Goal: Task Accomplishment & Management: Complete application form

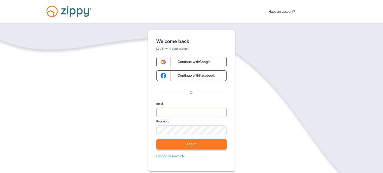
type input "**********"
click at [194, 145] on button "Log in" at bounding box center [191, 144] width 71 height 10
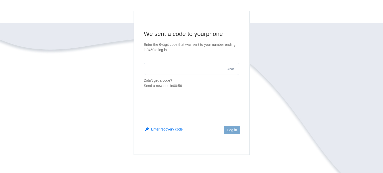
scroll to position [31, 0]
click at [207, 66] on input "text" at bounding box center [192, 69] width 96 height 12
type input "******"
click at [233, 130] on button "Log in" at bounding box center [232, 130] width 16 height 9
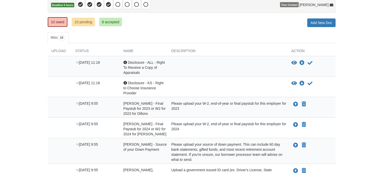
scroll to position [52, 0]
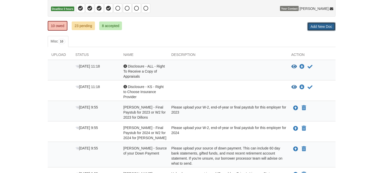
click at [322, 28] on link "Add New Doc" at bounding box center [322, 26] width 28 height 9
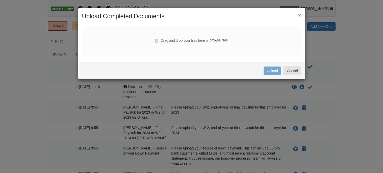
click at [218, 40] on label "browse files" at bounding box center [219, 41] width 18 height 6
click at [0, 0] on input "browse files" at bounding box center [0, 0] width 0 height 0
click at [216, 39] on label "browse files" at bounding box center [219, 41] width 18 height 6
click at [0, 0] on input "browse files" at bounding box center [0, 0] width 0 height 0
select select "****"
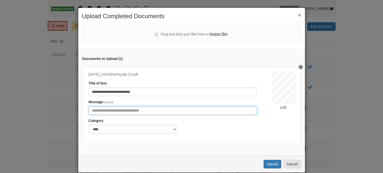
click at [184, 109] on input "Include any comments on this document" at bounding box center [173, 110] width 169 height 9
type input "**********"
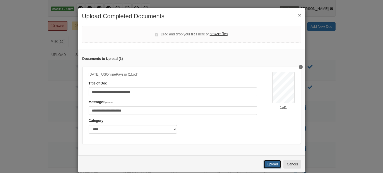
click at [270, 163] on button "Upload" at bounding box center [273, 164] width 18 height 9
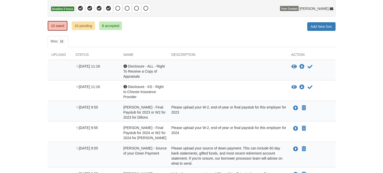
scroll to position [88, 0]
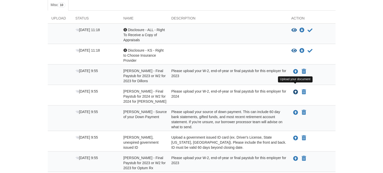
click at [296, 90] on icon "Upload Manuel Madrigal - Final Paystub for 2024 or W2 for 2024 for Dillons" at bounding box center [295, 92] width 5 height 5
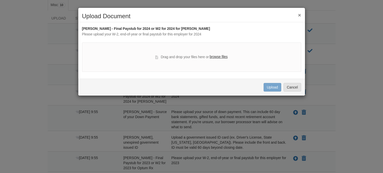
click at [219, 56] on label "browse files" at bounding box center [219, 57] width 18 height 6
click at [0, 0] on input "browse files" at bounding box center [0, 0] width 0 height 0
click at [218, 56] on label "browse files" at bounding box center [219, 57] width 18 height 6
click at [0, 0] on input "browse files" at bounding box center [0, 0] width 0 height 0
click at [291, 85] on button "Cancel" at bounding box center [293, 87] width 18 height 9
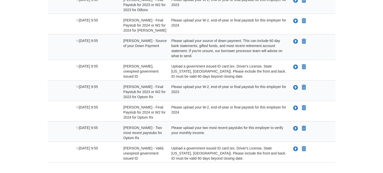
scroll to position [159, 0]
click at [294, 126] on icon "Upload Sherry Madrigal - Two most recent paystubs for Optum Rx" at bounding box center [295, 128] width 5 height 5
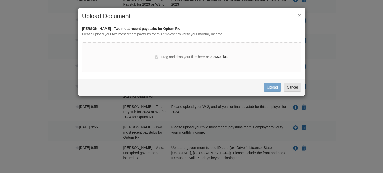
click at [216, 56] on label "browse files" at bounding box center [219, 57] width 18 height 6
click at [0, 0] on input "browse files" at bounding box center [0, 0] width 0 height 0
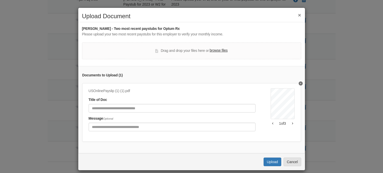
click at [219, 49] on label "browse files" at bounding box center [219, 51] width 18 height 6
click at [0, 0] on input "browse files" at bounding box center [0, 0] width 0 height 0
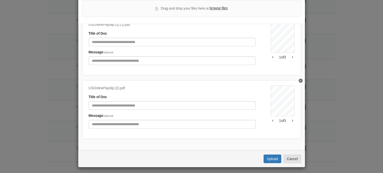
scroll to position [44, 0]
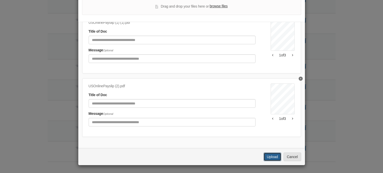
click at [274, 157] on button "Upload" at bounding box center [273, 156] width 18 height 9
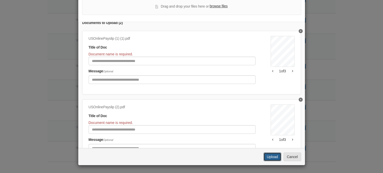
scroll to position [8, 0]
click at [95, 38] on div "USOnlinePayslip (1) (1).pdf" at bounding box center [172, 39] width 167 height 6
click at [90, 38] on div "USOnlinePayslip (1) (1).pdf" at bounding box center [172, 39] width 167 height 6
click at [126, 38] on div "USOnlinePayslip (1) (1).pdf" at bounding box center [172, 39] width 167 height 6
click at [102, 40] on div "USOnlinePayslip (1) (1).pdf" at bounding box center [172, 39] width 167 height 6
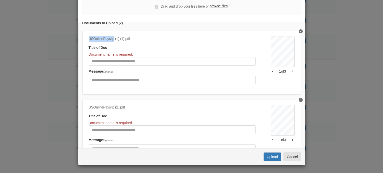
copy div "USOnlinePayslip"
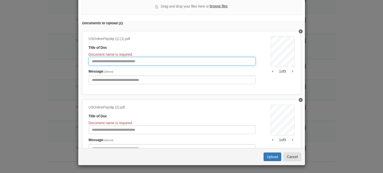
paste input "**********"
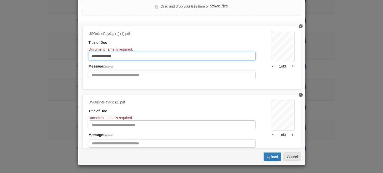
scroll to position [19, 0]
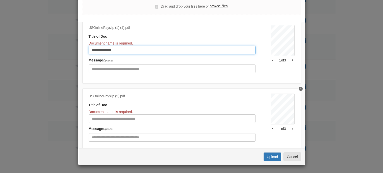
type input "**********"
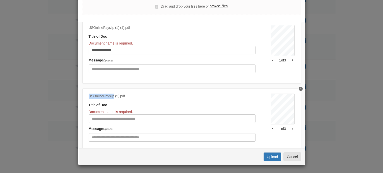
copy div "USOnlinePayslip"
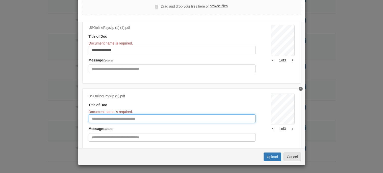
paste input "**********"
type input "**********"
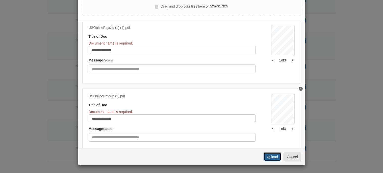
click at [275, 158] on button "Upload" at bounding box center [273, 156] width 18 height 9
click at [276, 158] on button "Upload" at bounding box center [273, 156] width 18 height 9
click at [303, 89] on button "Delete USOnlinePayslip" at bounding box center [301, 89] width 4 height 4
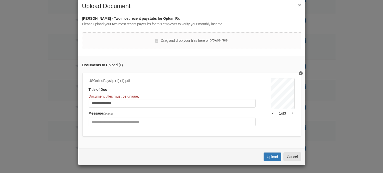
scroll to position [10, 0]
click at [270, 156] on button "Upload" at bounding box center [273, 156] width 18 height 9
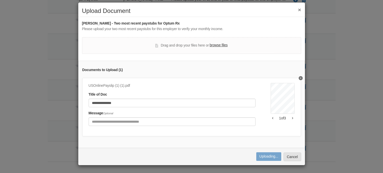
scroll to position [5, 0]
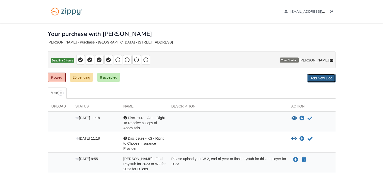
click at [319, 74] on link "Add New Doc" at bounding box center [322, 78] width 28 height 9
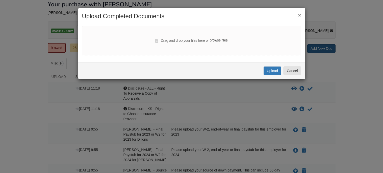
scroll to position [30, 0]
click at [214, 39] on label "browse files" at bounding box center [219, 41] width 18 height 6
click at [0, 0] on input "browse files" at bounding box center [0, 0] width 0 height 0
select select "****"
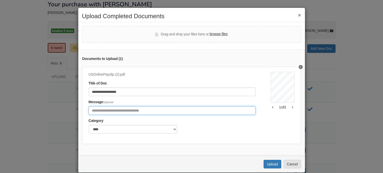
click at [197, 109] on input "Include any comments on this document" at bounding box center [172, 110] width 167 height 9
type input "**********"
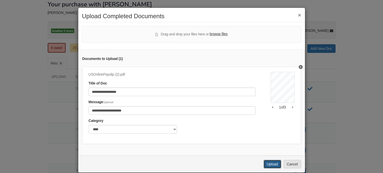
click at [273, 164] on button "Upload" at bounding box center [273, 164] width 18 height 9
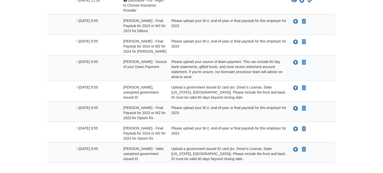
scroll to position [144, 0]
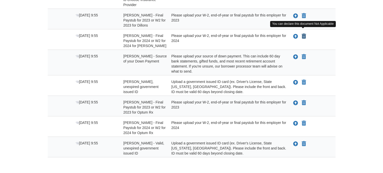
click at [304, 34] on icon "Declare Manuel Madrigal - Final Paystub for 2024 or W2 for 2024 for Dillons not…" at bounding box center [304, 36] width 4 height 5
type input "**********"
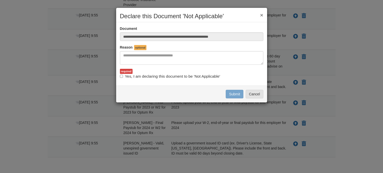
click at [261, 13] on button "×" at bounding box center [261, 14] width 3 height 5
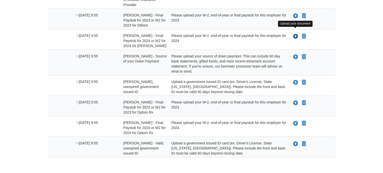
click at [295, 34] on icon "Upload Manuel Madrigal - Final Paystub for 2024 or W2 for 2024 for Dillons" at bounding box center [295, 36] width 5 height 5
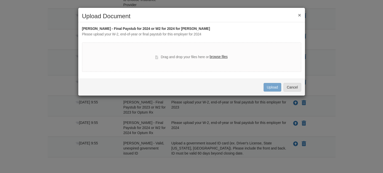
click at [221, 57] on label "browse files" at bounding box center [219, 57] width 18 height 6
click at [0, 0] on input "browse files" at bounding box center [0, 0] width 0 height 0
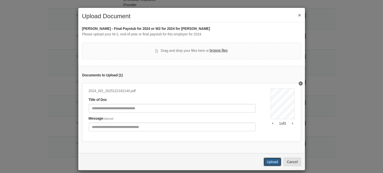
click at [268, 163] on button "Upload" at bounding box center [273, 161] width 18 height 9
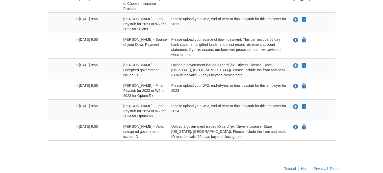
scroll to position [140, 0]
click at [296, 84] on icon "Upload Sherry Madrigal - Final Paystub for 2023 or W2 for 2023 for Optum Rx" at bounding box center [295, 86] width 5 height 5
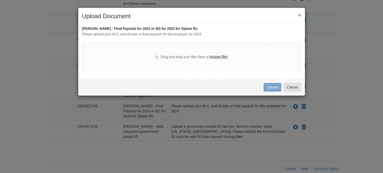
click at [216, 56] on label "browse files" at bounding box center [219, 57] width 18 height 6
click at [0, 0] on input "browse files" at bounding box center [0, 0] width 0 height 0
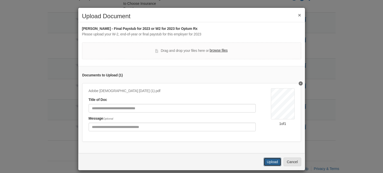
click at [273, 163] on button "Upload" at bounding box center [273, 161] width 18 height 9
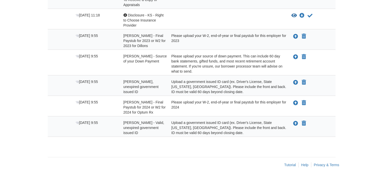
scroll to position [123, 0]
click at [296, 101] on icon "Upload Sherry Madrigal - Final Paystub for 2024 or W2 for 2024 for Optum Rx" at bounding box center [295, 103] width 5 height 5
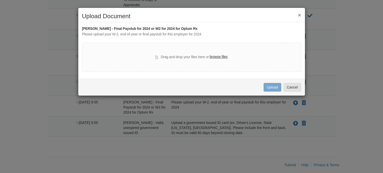
click at [220, 56] on label "browse files" at bounding box center [219, 57] width 18 height 6
click at [0, 0] on input "browse files" at bounding box center [0, 0] width 0 height 0
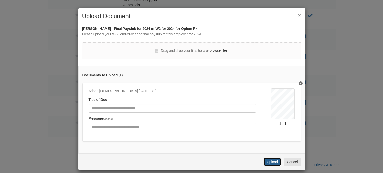
click at [272, 161] on button "Upload" at bounding box center [273, 161] width 18 height 9
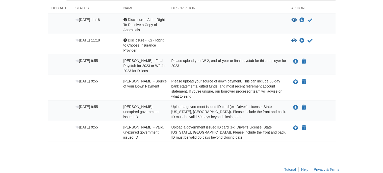
scroll to position [103, 0]
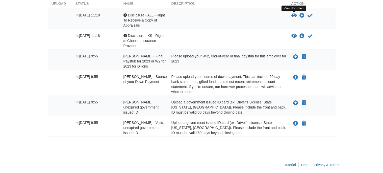
click at [294, 14] on icon "View Disclosure - ALL - Right To Receive a Copy of Appraisals" at bounding box center [295, 15] width 6 height 5
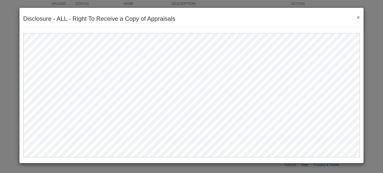
click at [359, 17] on button "×" at bounding box center [357, 17] width 6 height 5
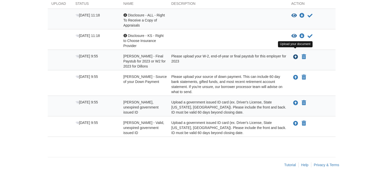
click at [294, 55] on icon "Upload Manuel Madrigal - Final Paystub for 2023 or W2 for 2023 for Dillons" at bounding box center [295, 57] width 5 height 5
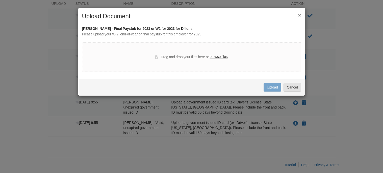
click at [215, 56] on label "browse files" at bounding box center [219, 57] width 18 height 6
click at [0, 0] on input "browse files" at bounding box center [0, 0] width 0 height 0
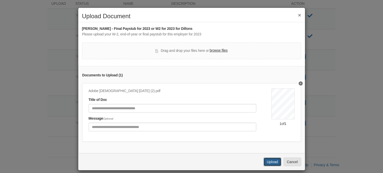
click at [272, 159] on button "Upload" at bounding box center [273, 161] width 18 height 9
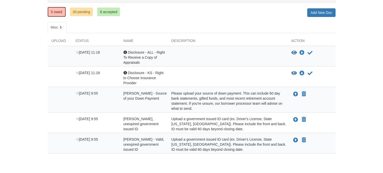
scroll to position [65, 0]
click at [296, 138] on icon "Upload Sherry Madrigal - Valid, unexpired government issued ID" at bounding box center [295, 140] width 5 height 5
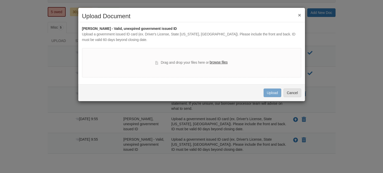
click at [217, 62] on label "browse files" at bounding box center [219, 63] width 18 height 6
click at [0, 0] on input "browse files" at bounding box center [0, 0] width 0 height 0
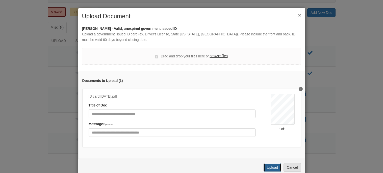
click at [272, 167] on button "Upload" at bounding box center [273, 167] width 18 height 9
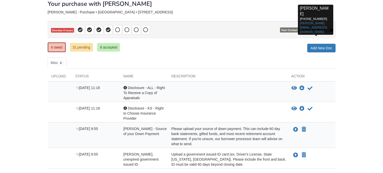
scroll to position [30, 0]
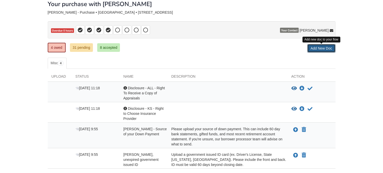
click at [317, 50] on link "Add New Doc" at bounding box center [322, 48] width 28 height 9
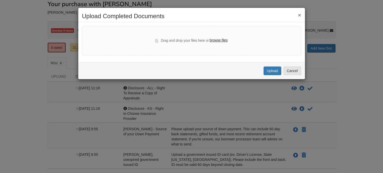
click at [218, 39] on label "browse files" at bounding box center [219, 41] width 18 height 6
click at [0, 0] on input "browse files" at bounding box center [0, 0] width 0 height 0
select select "****"
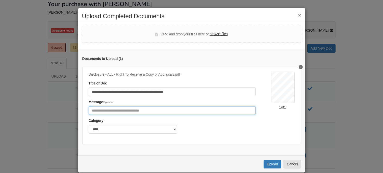
click at [186, 110] on input "Include any comments on this document" at bounding box center [172, 110] width 167 height 9
type input "**********"
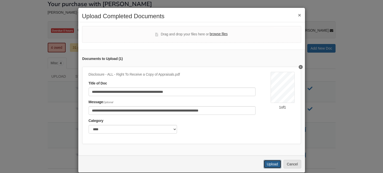
click at [266, 163] on button "Upload" at bounding box center [273, 164] width 18 height 9
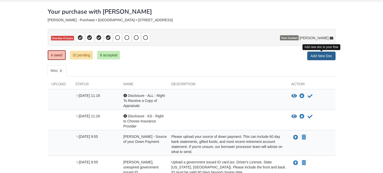
scroll to position [22, 0]
click at [317, 56] on link "Add New Doc" at bounding box center [322, 56] width 28 height 9
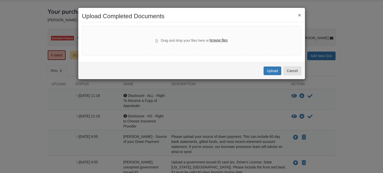
click at [218, 39] on label "browse files" at bounding box center [219, 41] width 18 height 6
click at [0, 0] on input "browse files" at bounding box center [0, 0] width 0 height 0
select select "****"
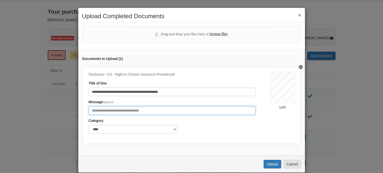
click at [229, 111] on input "Include any comments on this document" at bounding box center [172, 110] width 167 height 9
type input "**********"
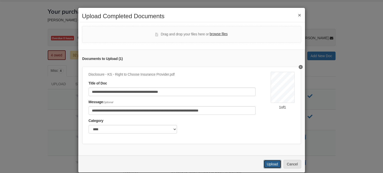
click at [270, 164] on button "Upload" at bounding box center [273, 164] width 18 height 9
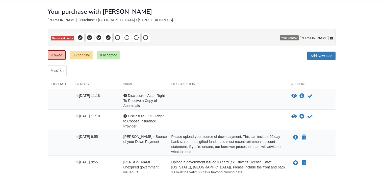
scroll to position [22, 0]
click at [78, 96] on icon at bounding box center [78, 96] width 4 height 4
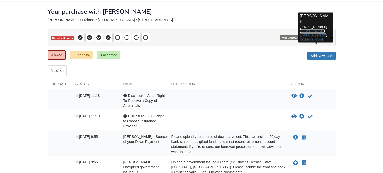
click at [319, 31] on link "[PERSON_NAME][EMAIL_ADDRESS][DOMAIN_NAME]" at bounding box center [313, 35] width 27 height 12
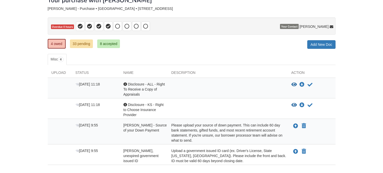
scroll to position [18, 0]
